Goal: Register for event/course

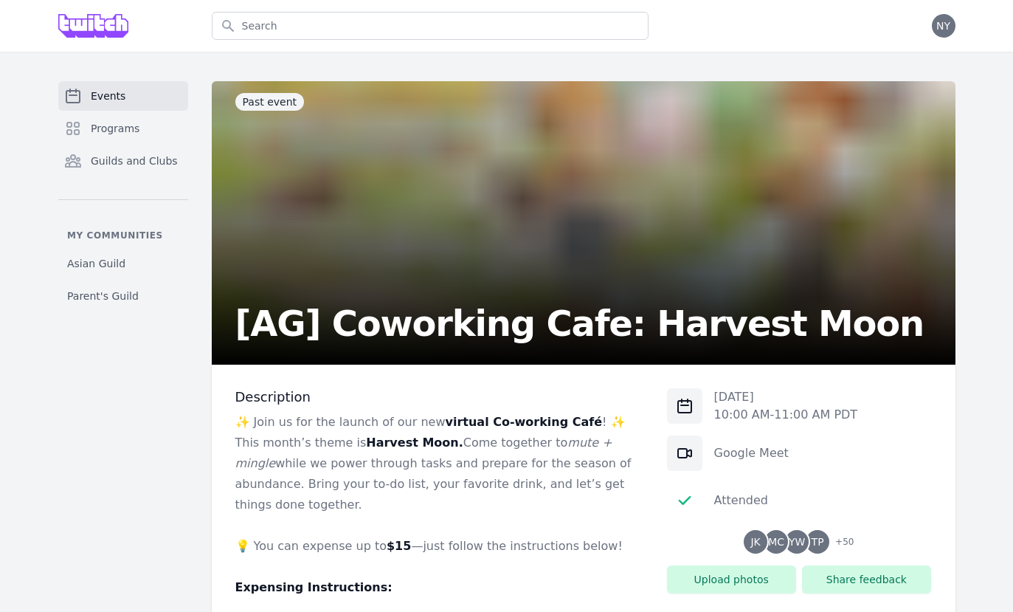
click at [140, 93] on link "Events" at bounding box center [123, 96] width 130 height 30
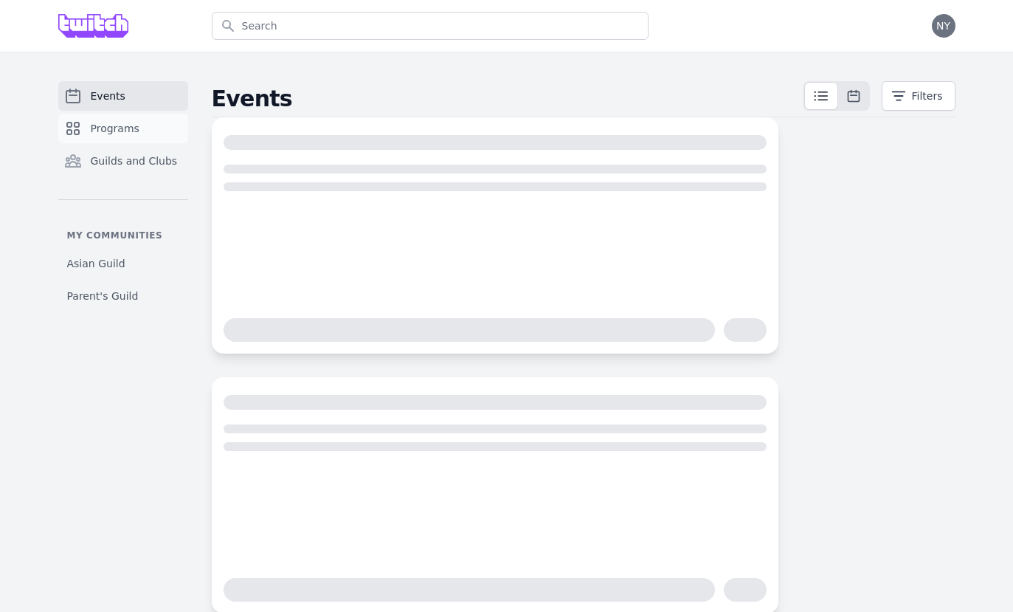
click at [139, 128] on link "Programs" at bounding box center [123, 129] width 130 height 30
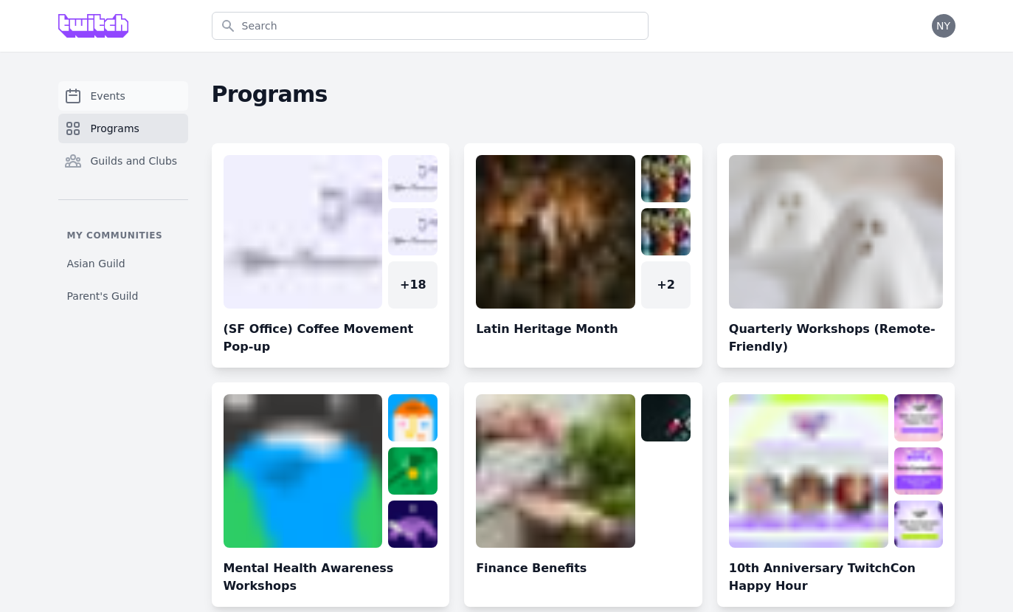
click at [145, 103] on link "Events" at bounding box center [123, 96] width 130 height 30
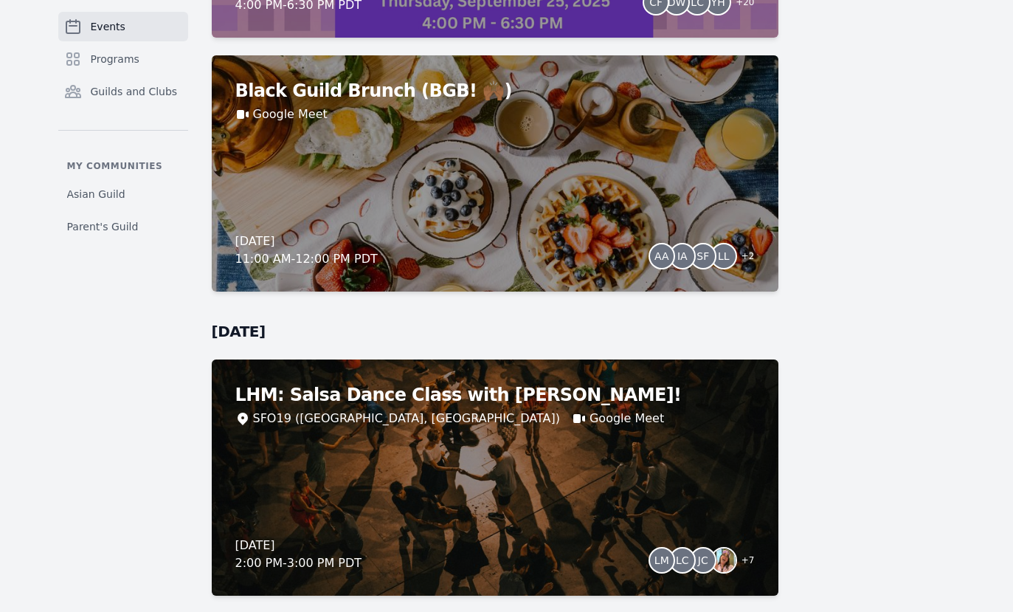
scroll to position [1644, 0]
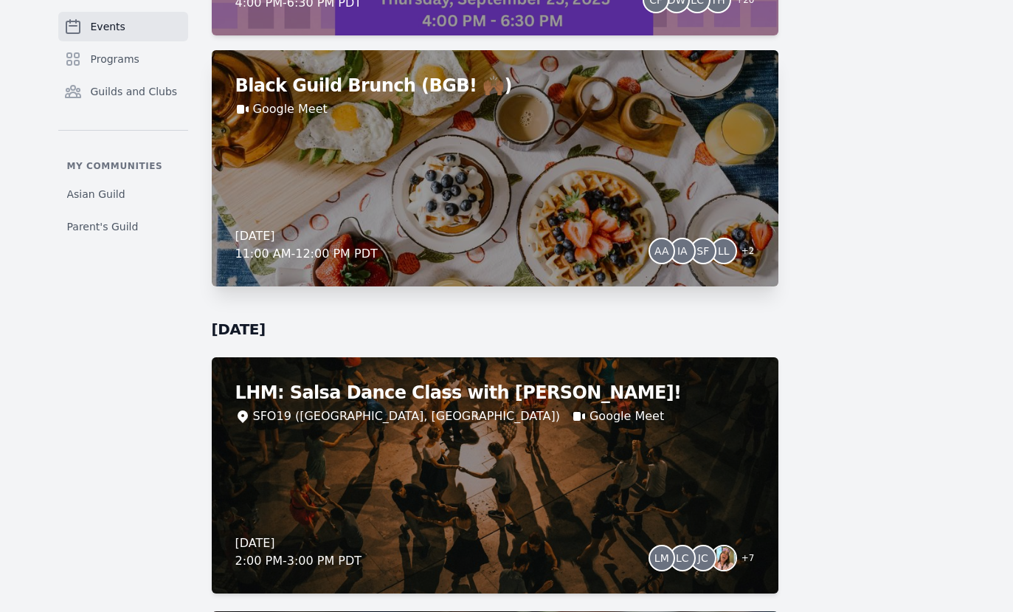
click at [503, 207] on div "Black Guild Brunch (BGB! 🙌🏾) Google Meet [DATE] 11:00 AM - 12:00 PM PDT AA IA S…" at bounding box center [495, 168] width 567 height 236
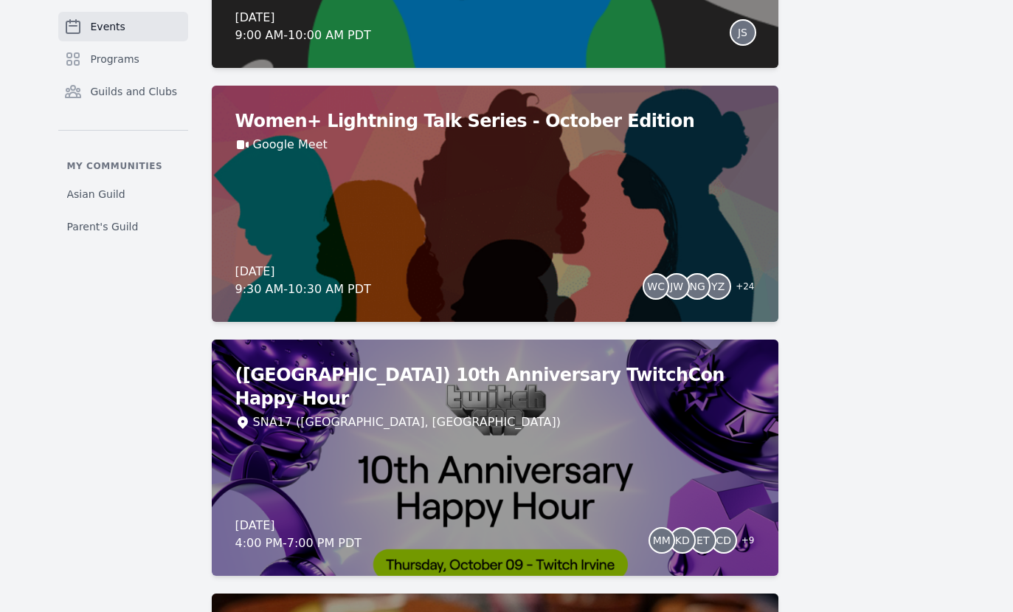
scroll to position [4457, 0]
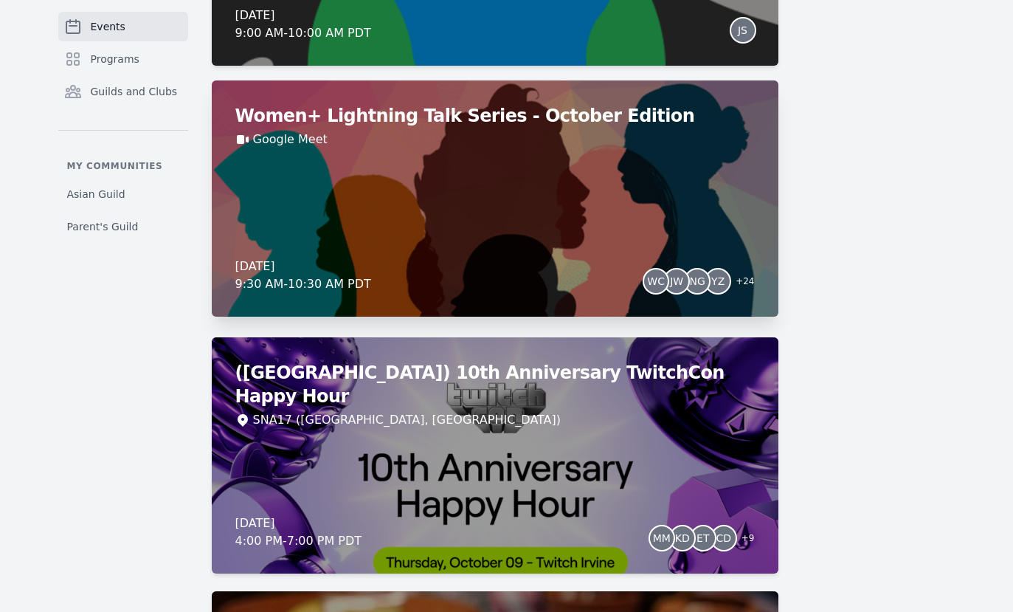
click at [495, 247] on div "Women+ Lightning Talk Series - October Edition Google Meet [DATE] 9:30 AM - 10:…" at bounding box center [495, 198] width 567 height 236
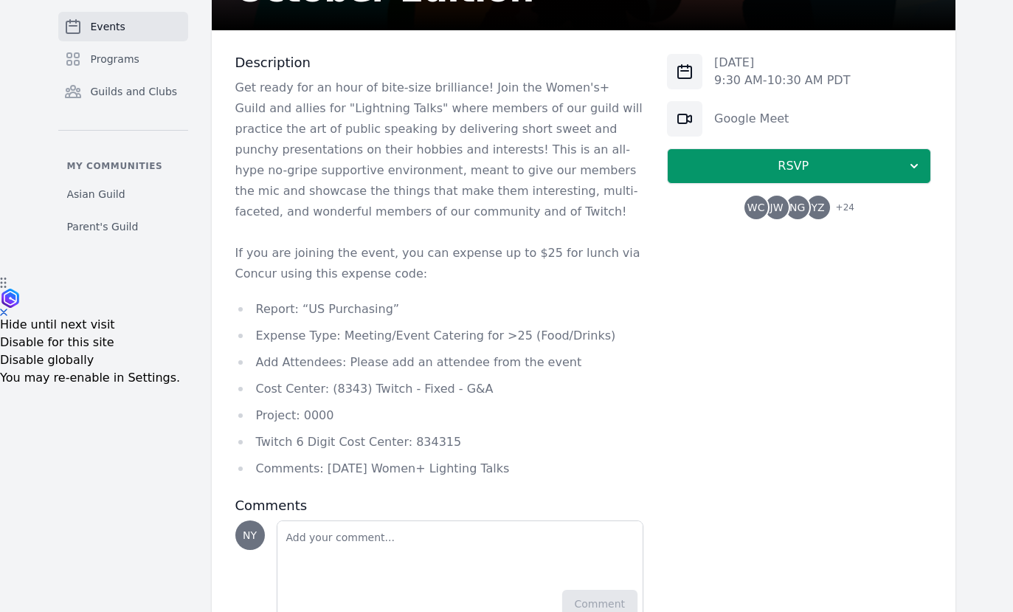
scroll to position [338, 0]
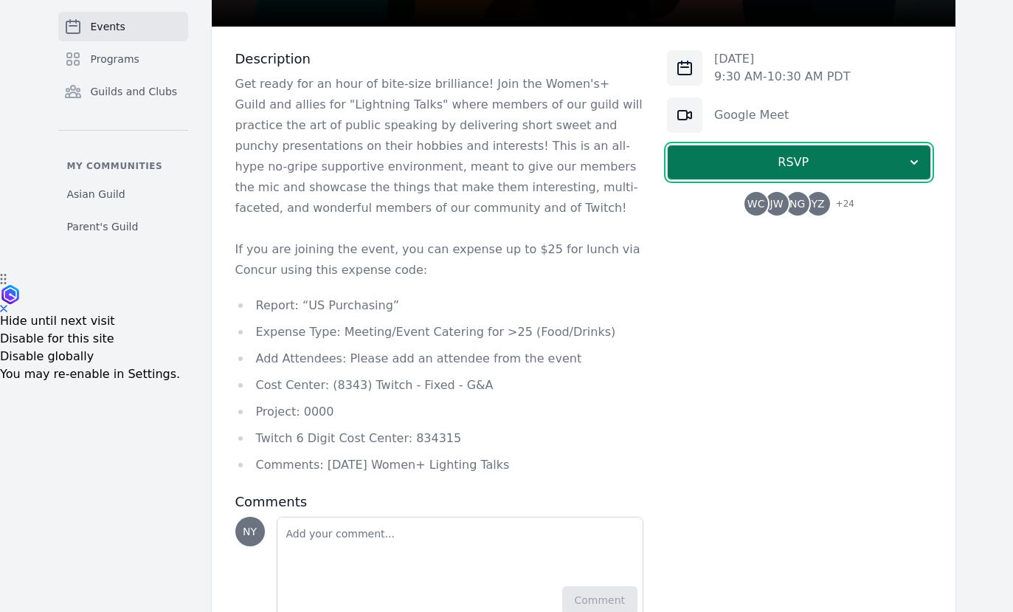
click at [819, 169] on span "RSVP" at bounding box center [793, 163] width 227 height 18
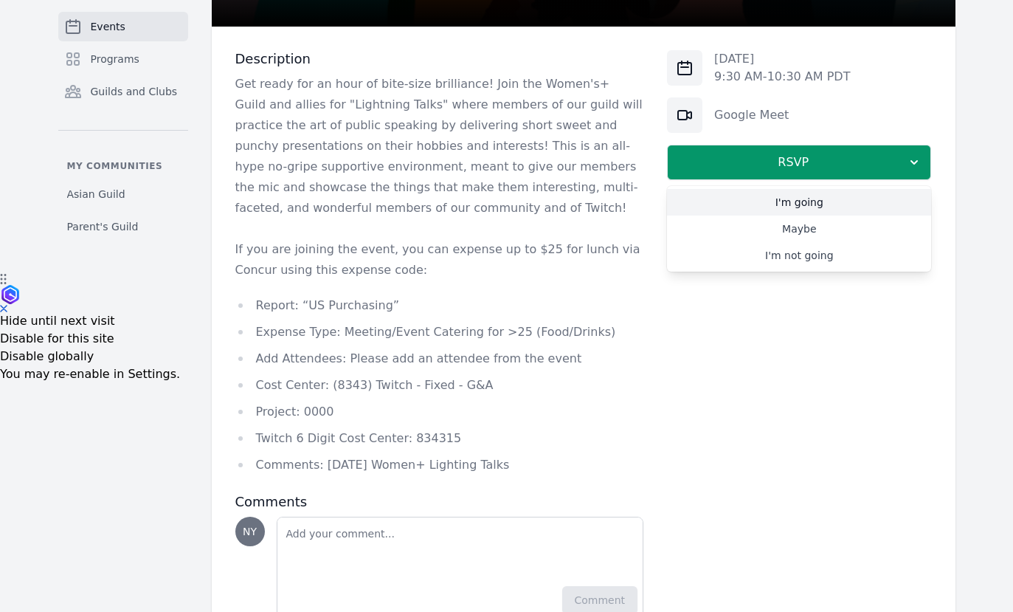
click at [786, 199] on link "I'm going" at bounding box center [799, 202] width 264 height 27
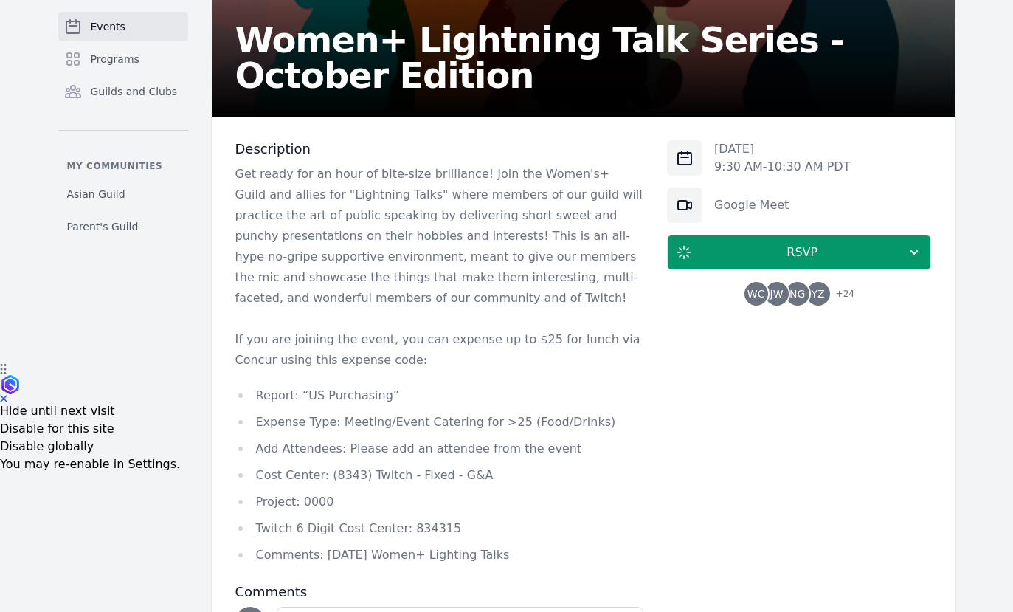
scroll to position [249, 0]
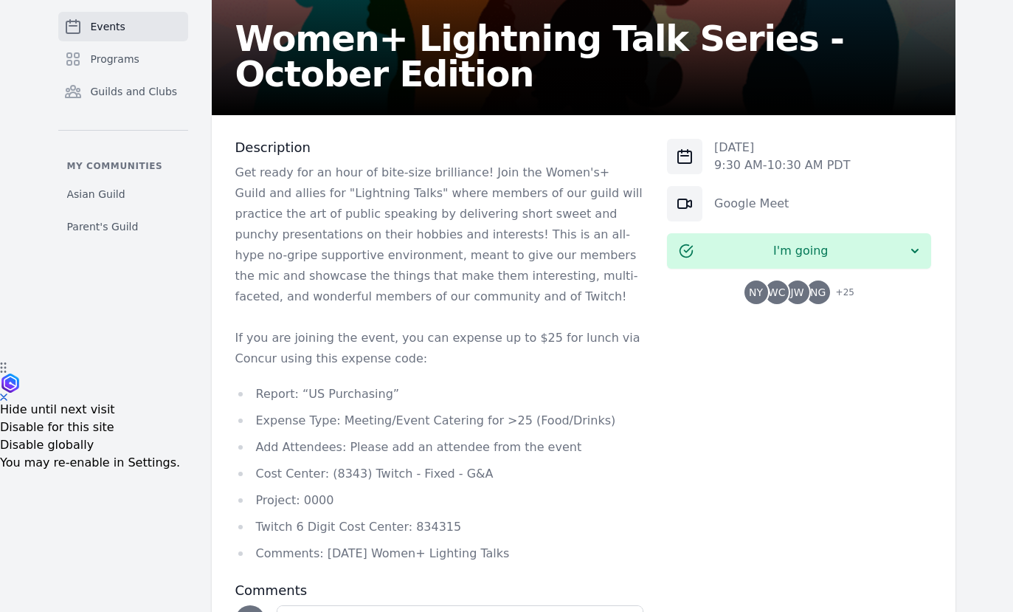
scroll to position [291, 0]
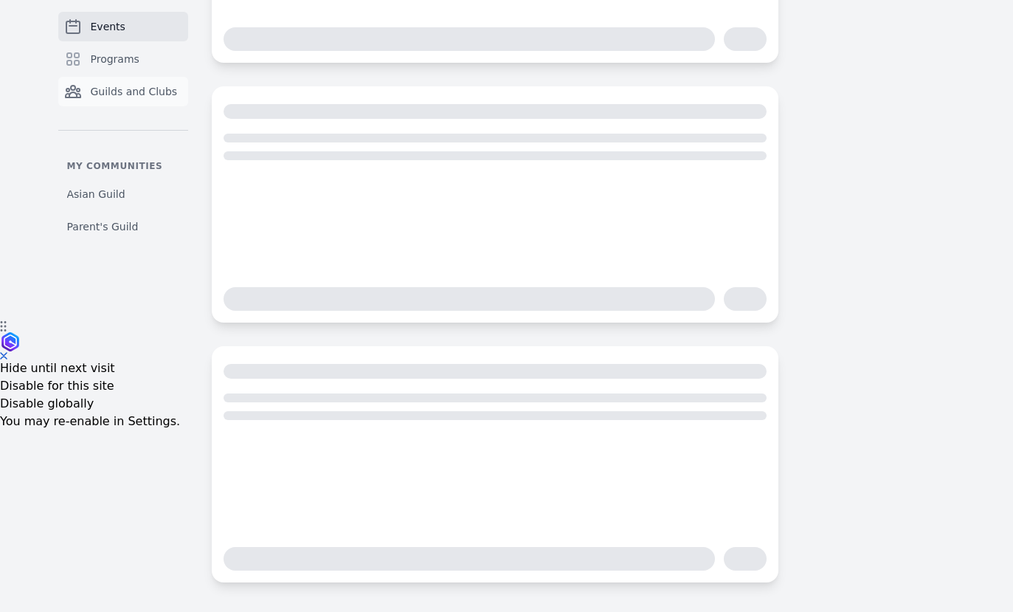
click at [149, 103] on link "Guilds and Clubs" at bounding box center [123, 92] width 130 height 30
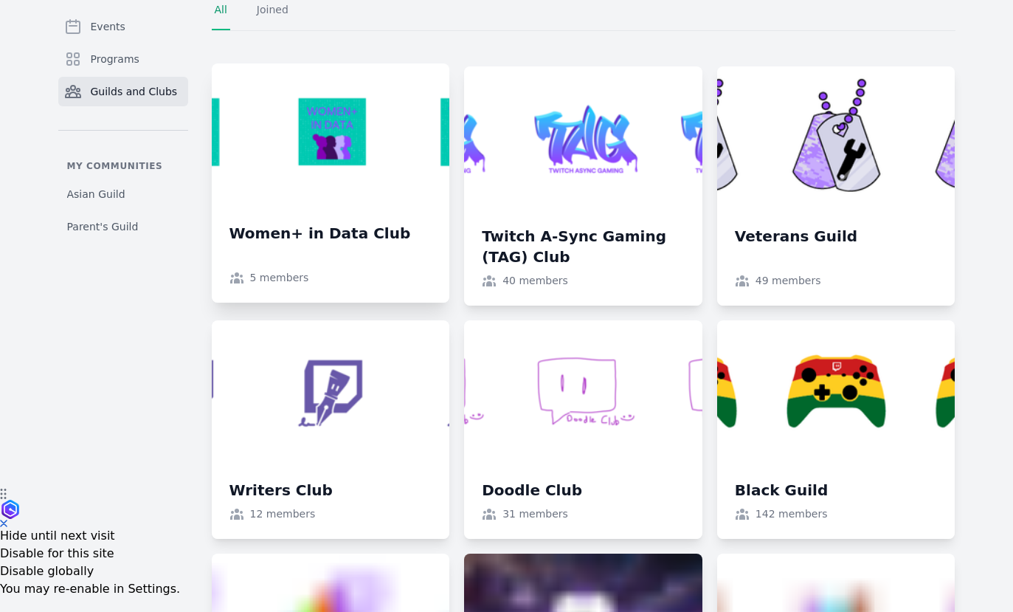
scroll to position [71, 0]
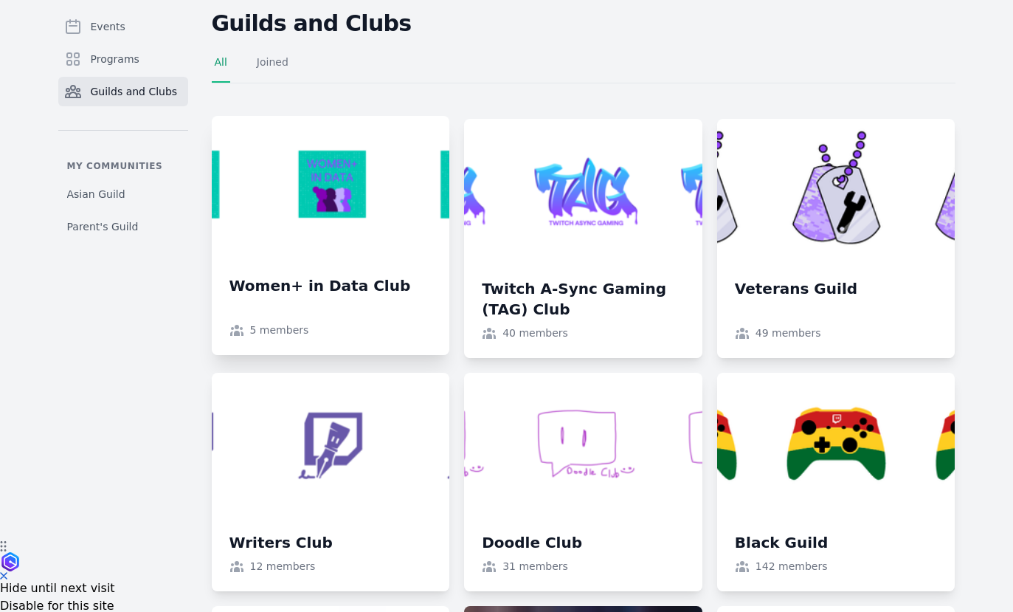
click at [345, 207] on link at bounding box center [331, 235] width 238 height 239
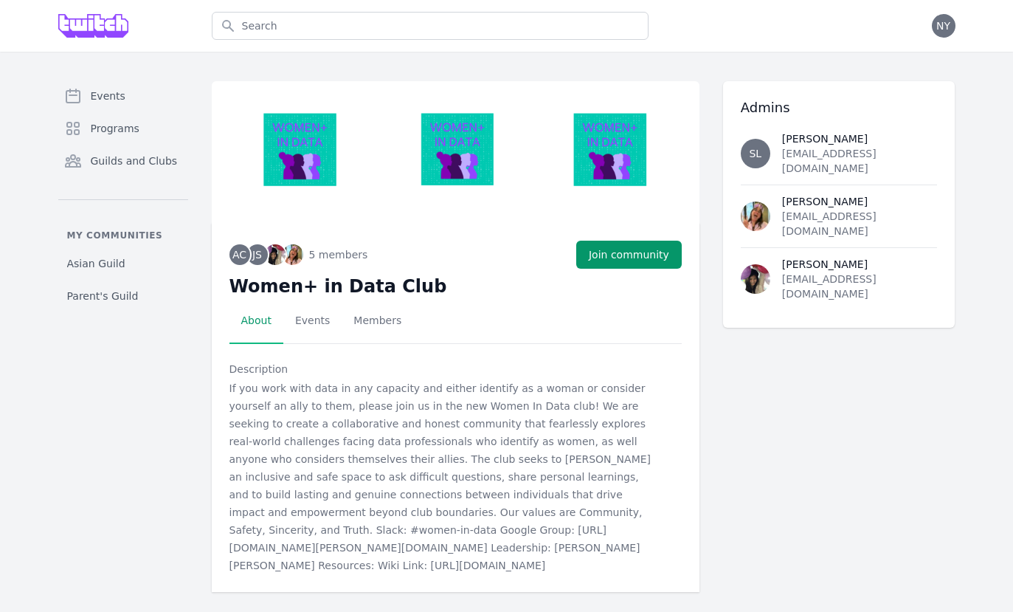
scroll to position [10, 0]
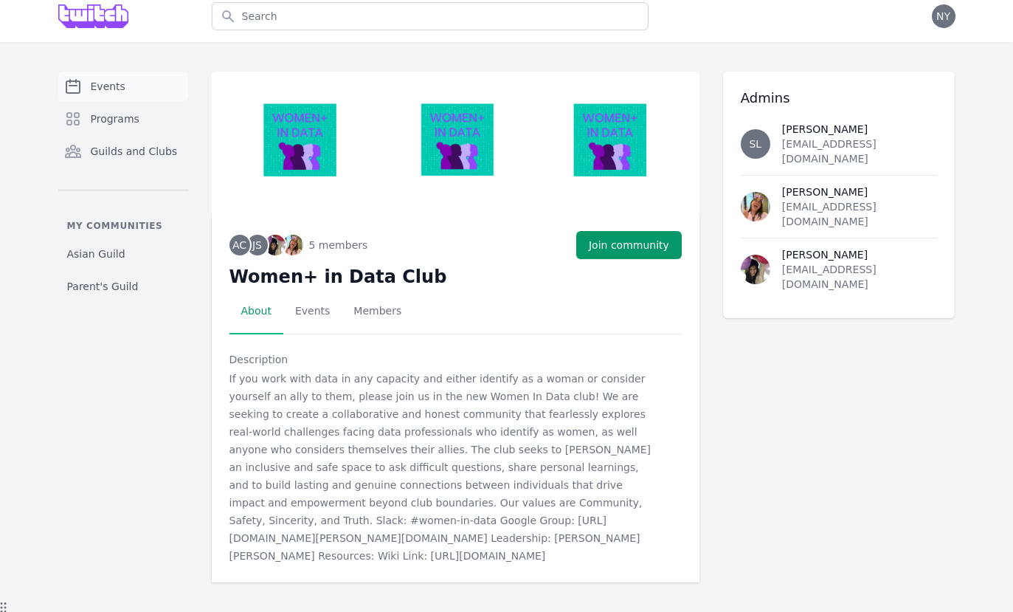
click at [142, 89] on link "Events" at bounding box center [123, 87] width 130 height 30
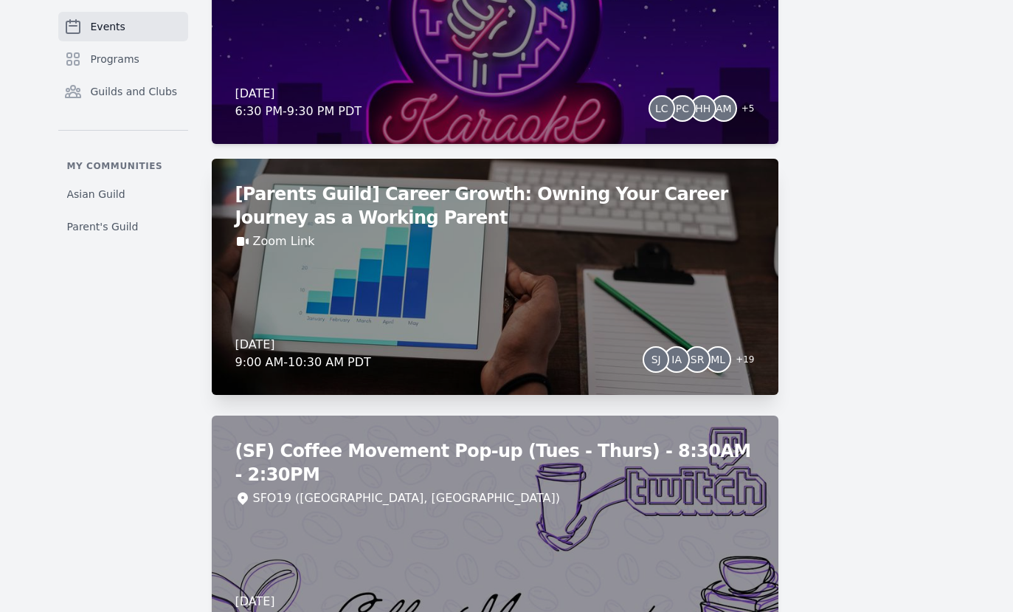
scroll to position [5393, 0]
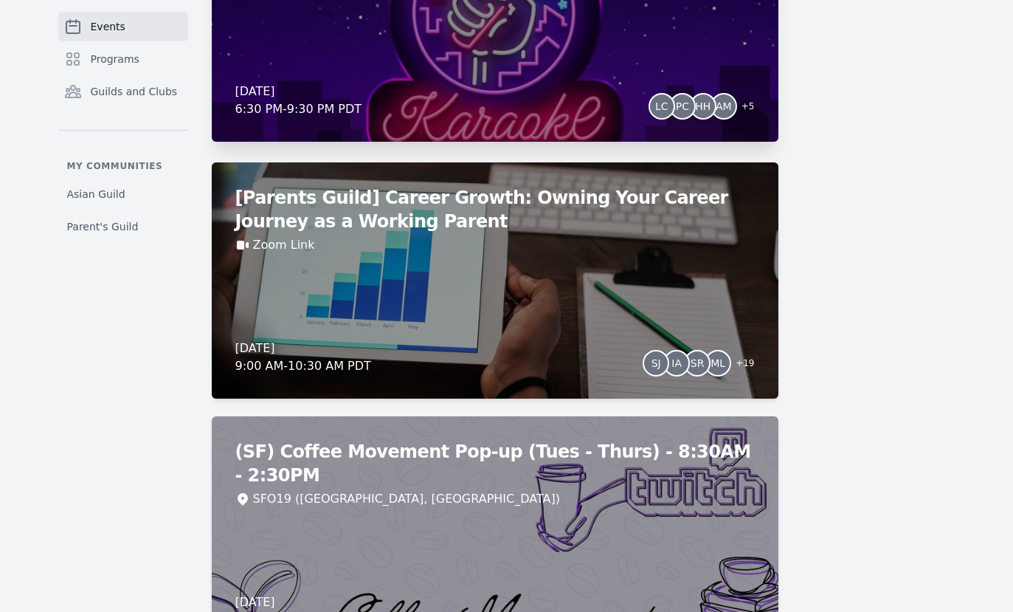
drag, startPoint x: 574, startPoint y: 290, endPoint x: 323, endPoint y: 0, distance: 383.1
click at [0, 0] on div "Events Programs Guilds and Clubs My communities Asian Guild Parent's Guild Even…" at bounding box center [506, 438] width 1013 height 11560
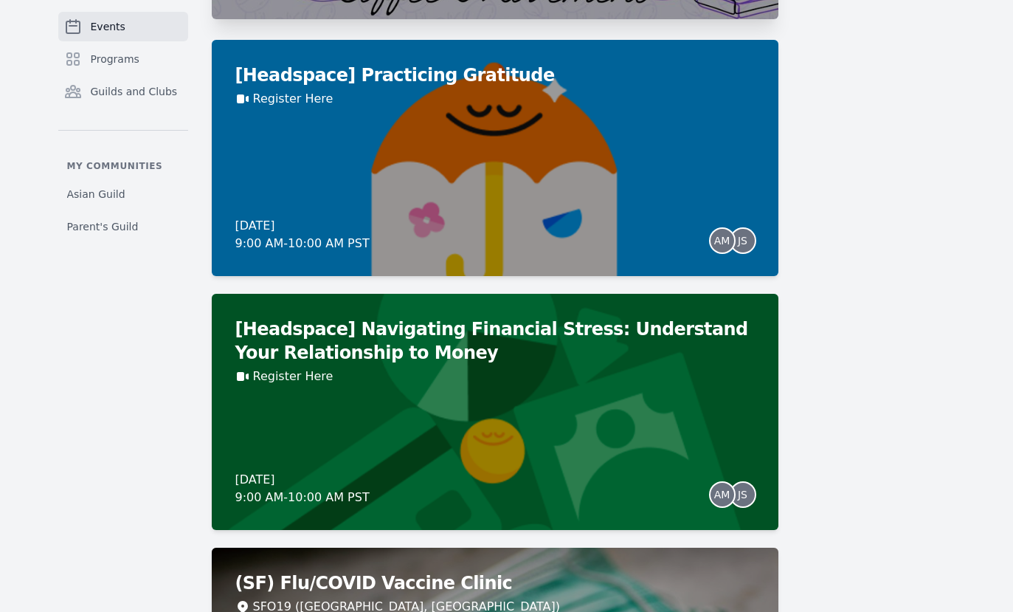
scroll to position [7361, 0]
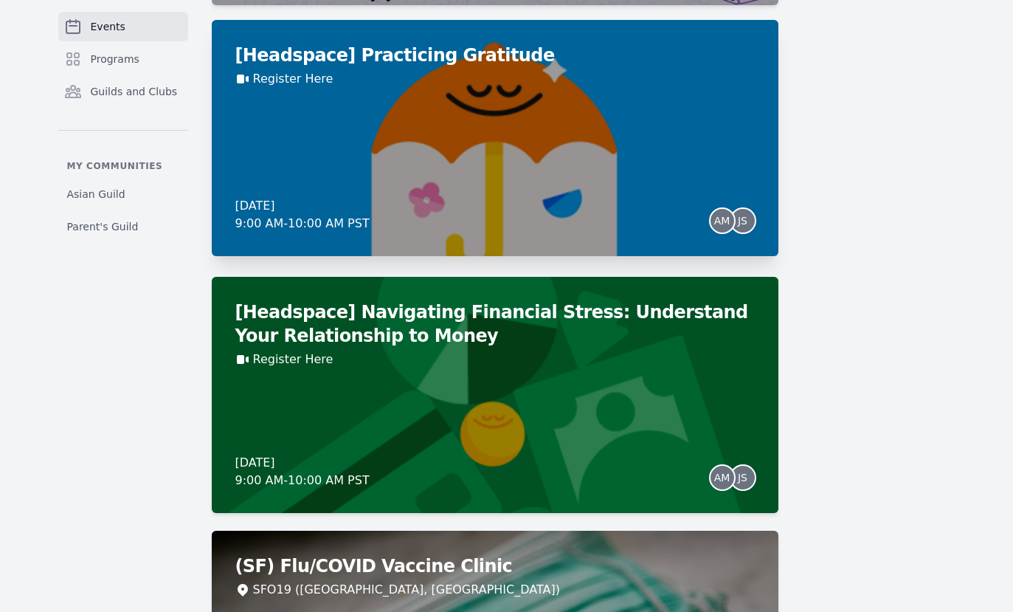
click at [486, 173] on div "[Headspace] Practicing Gratitude Register Here [DATE] 9:00 AM - 10:00 AM PST AM…" at bounding box center [495, 138] width 567 height 236
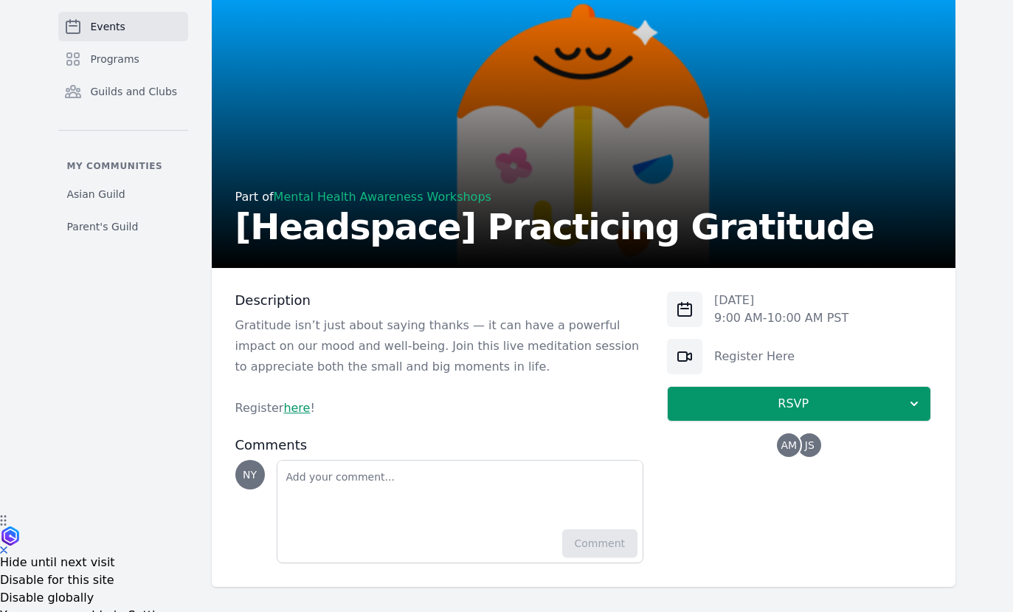
scroll to position [101, 0]
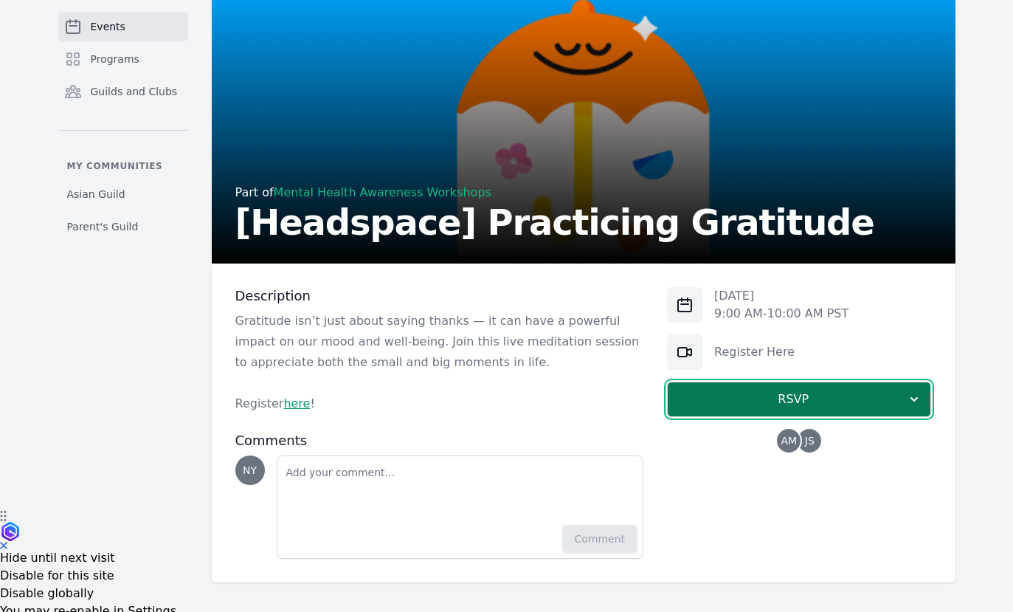
click at [791, 396] on span "RSVP" at bounding box center [793, 399] width 227 height 18
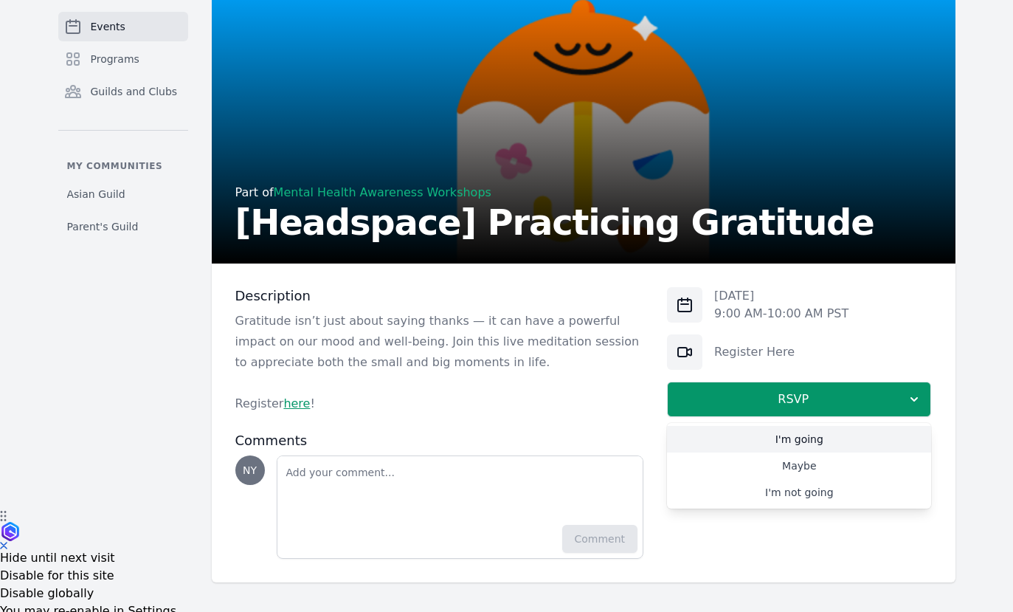
click at [800, 440] on link "I'm going" at bounding box center [799, 439] width 264 height 27
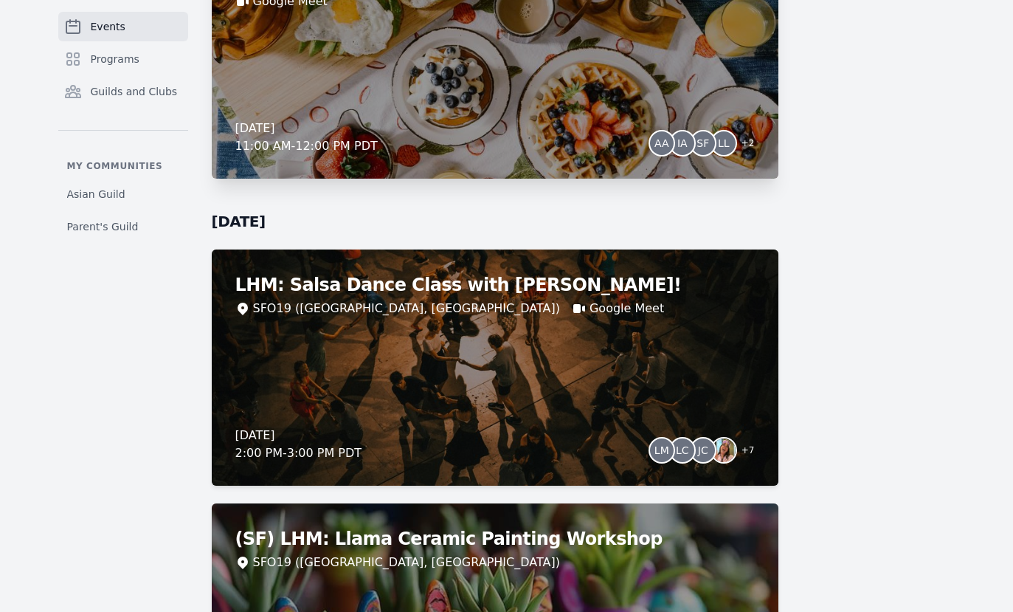
scroll to position [1729, 0]
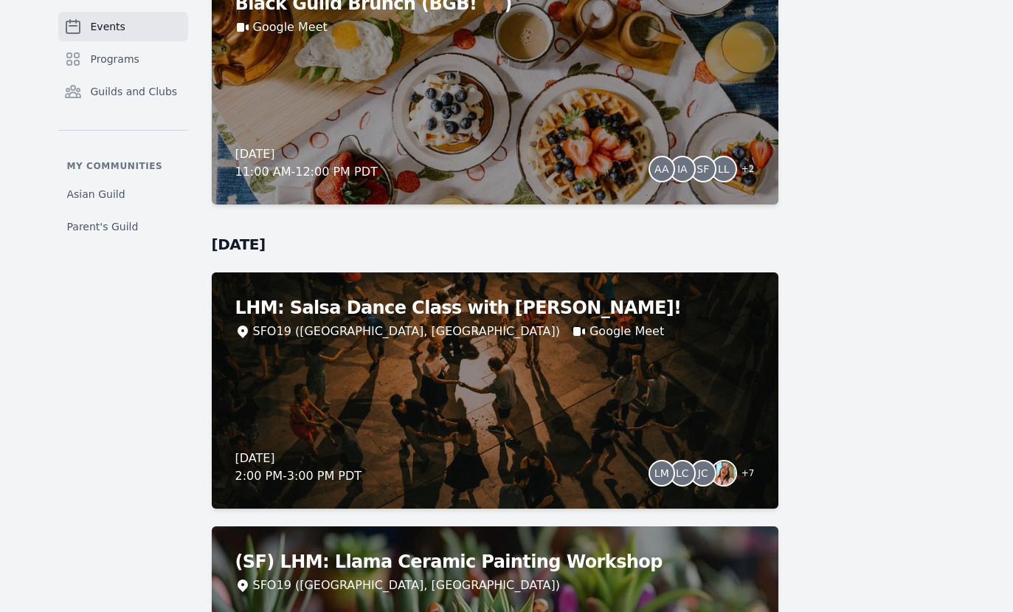
click at [466, 136] on div "Black Guild Brunch (BGB! 🙌🏾) Google Meet [DATE] 11:00 AM - 12:00 PM PDT AA IA S…" at bounding box center [495, 86] width 567 height 236
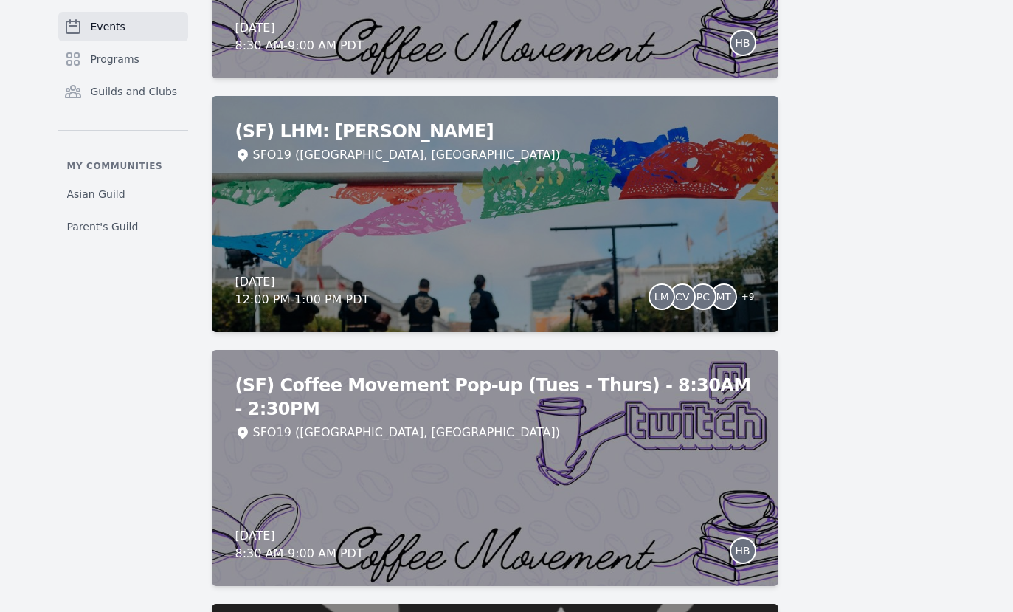
scroll to position [3694, 0]
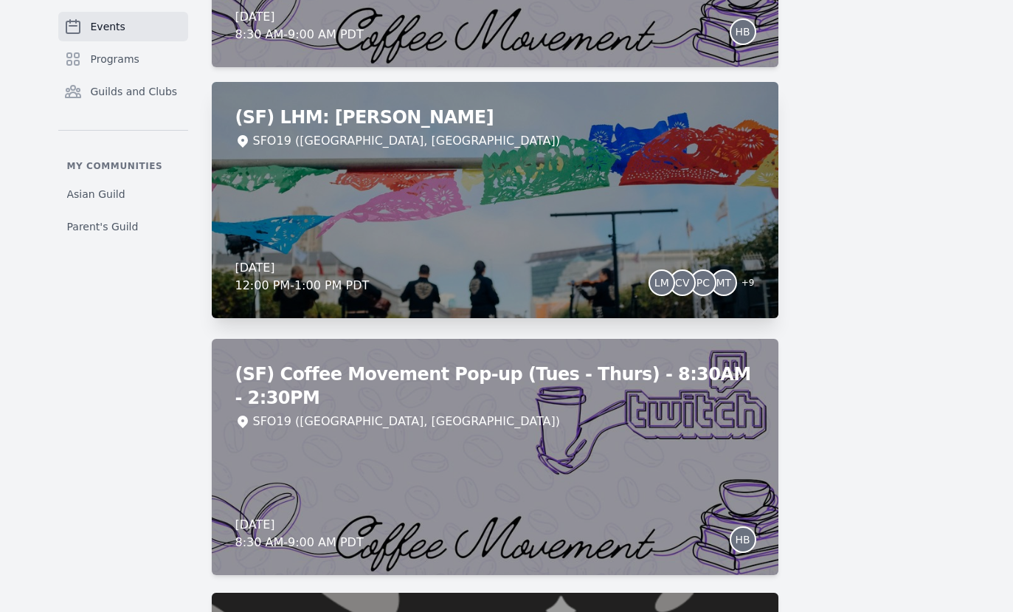
click at [487, 201] on div "(SF) LHM: [PERSON_NAME] SFO19 ([GEOGRAPHIC_DATA], [GEOGRAPHIC_DATA]) [DATE] 12:…" at bounding box center [495, 200] width 567 height 236
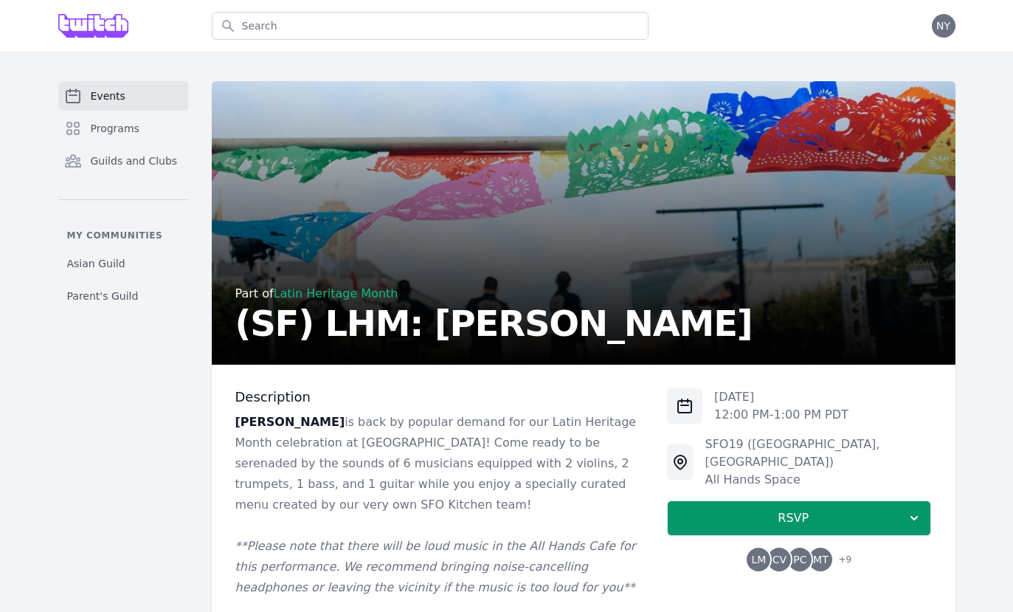
scroll to position [291, 0]
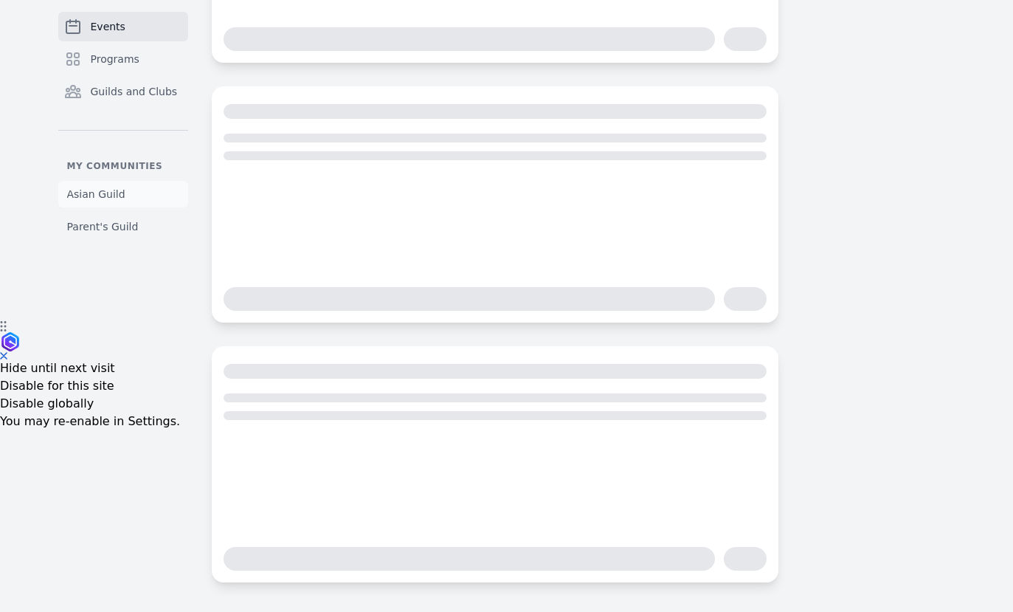
click at [119, 190] on span "Asian Guild" at bounding box center [96, 194] width 58 height 15
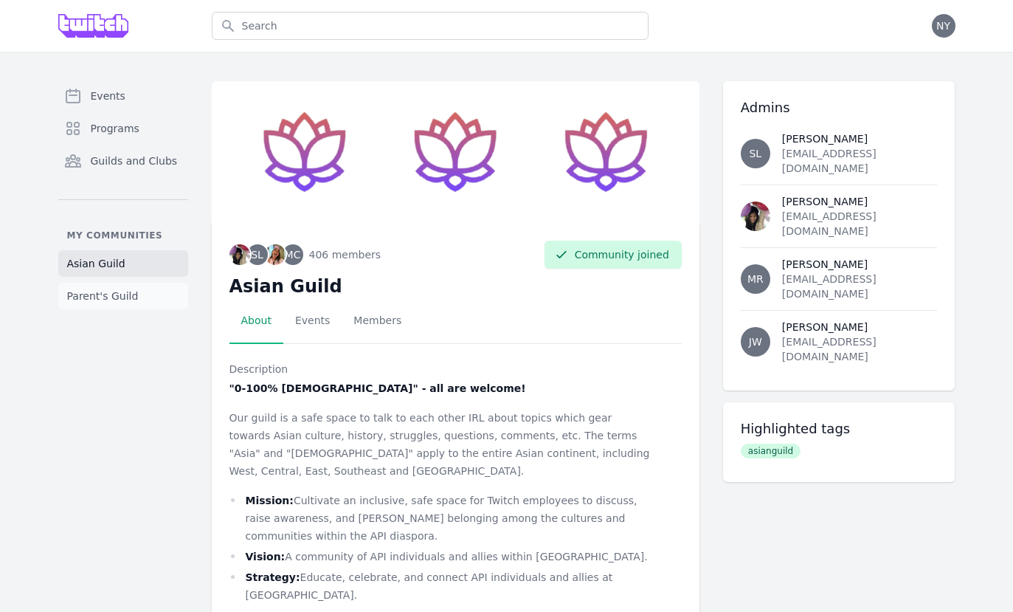
click at [101, 284] on link "Parent's Guild" at bounding box center [123, 296] width 130 height 27
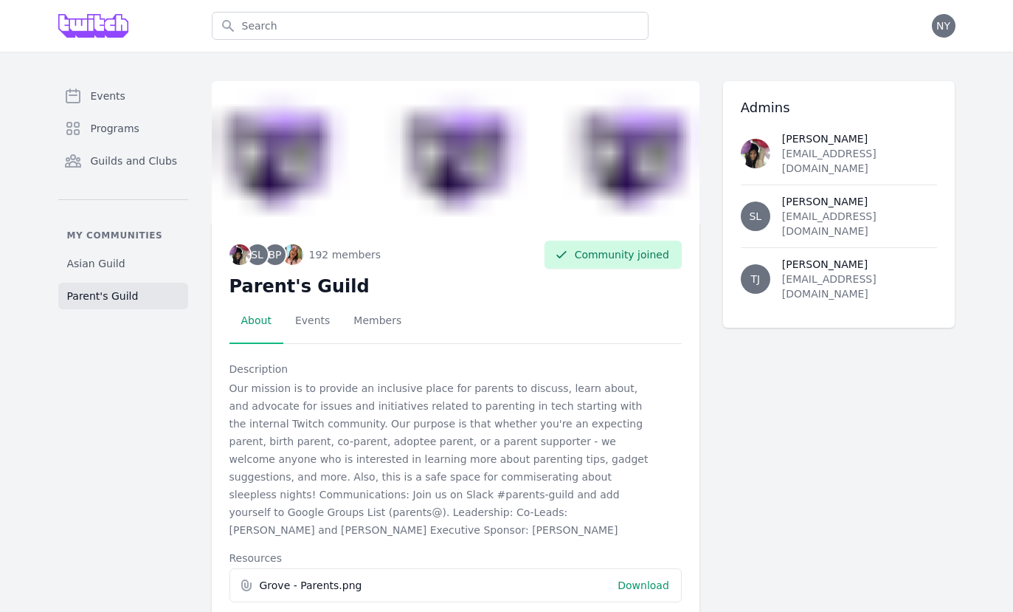
scroll to position [20, 0]
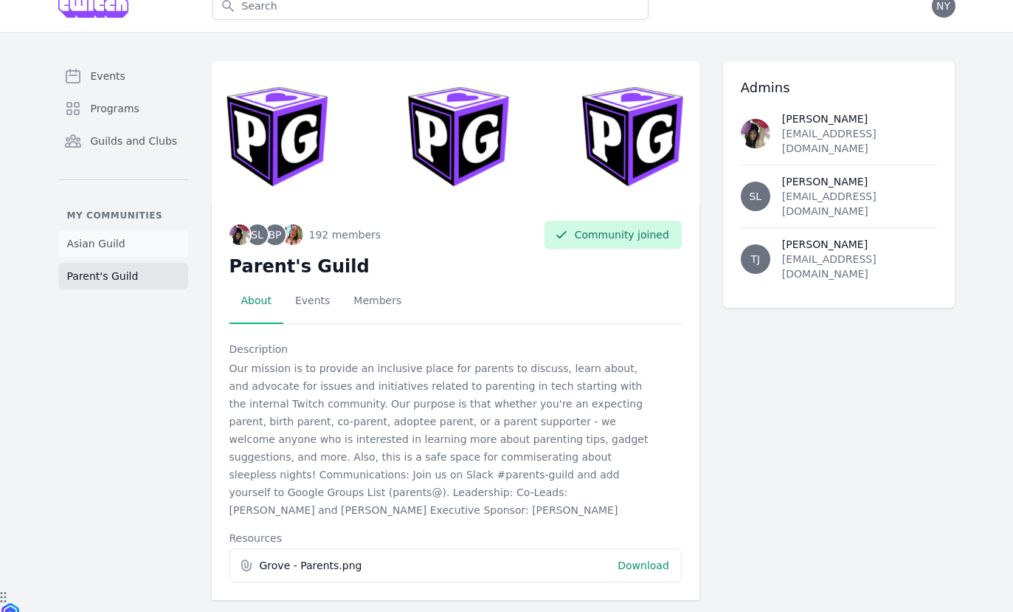
click at [115, 230] on link "Asian Guild" at bounding box center [123, 243] width 130 height 27
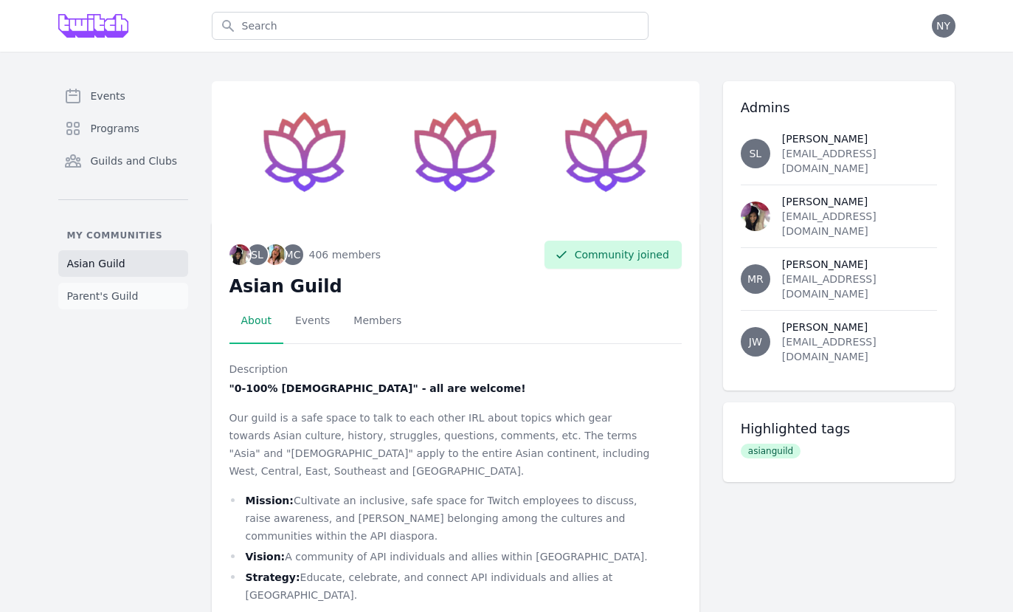
click at [132, 294] on span "Parent's Guild" at bounding box center [103, 296] width 72 height 15
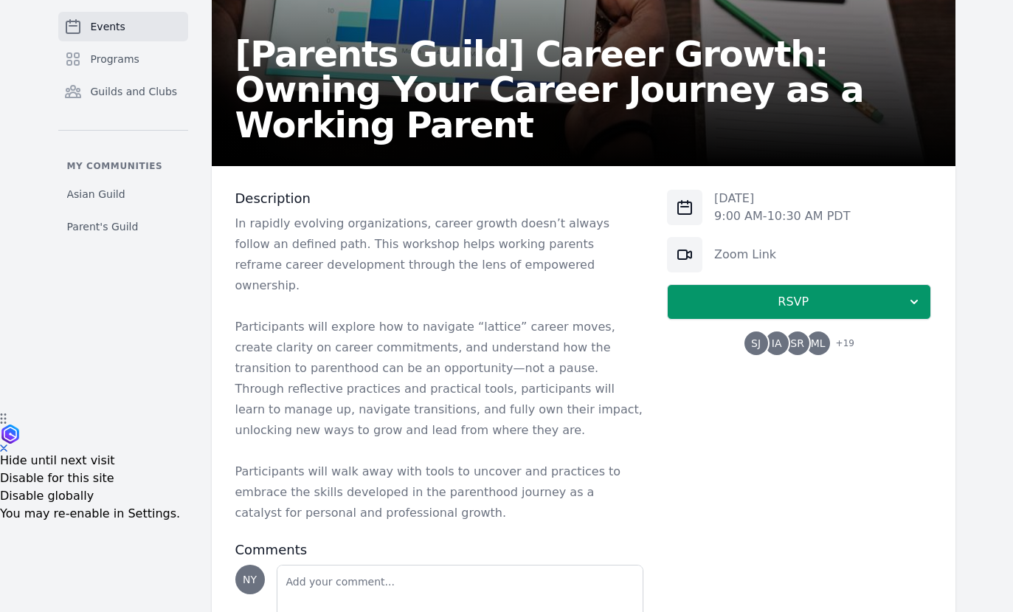
scroll to position [287, 0]
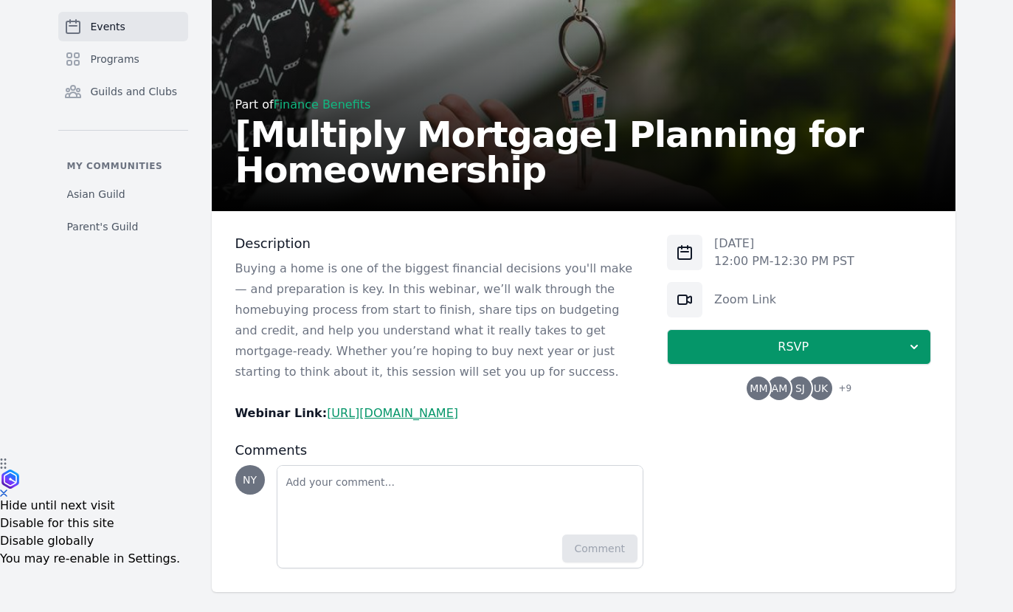
scroll to position [158, 0]
